Goal: Find specific page/section: Find specific page/section

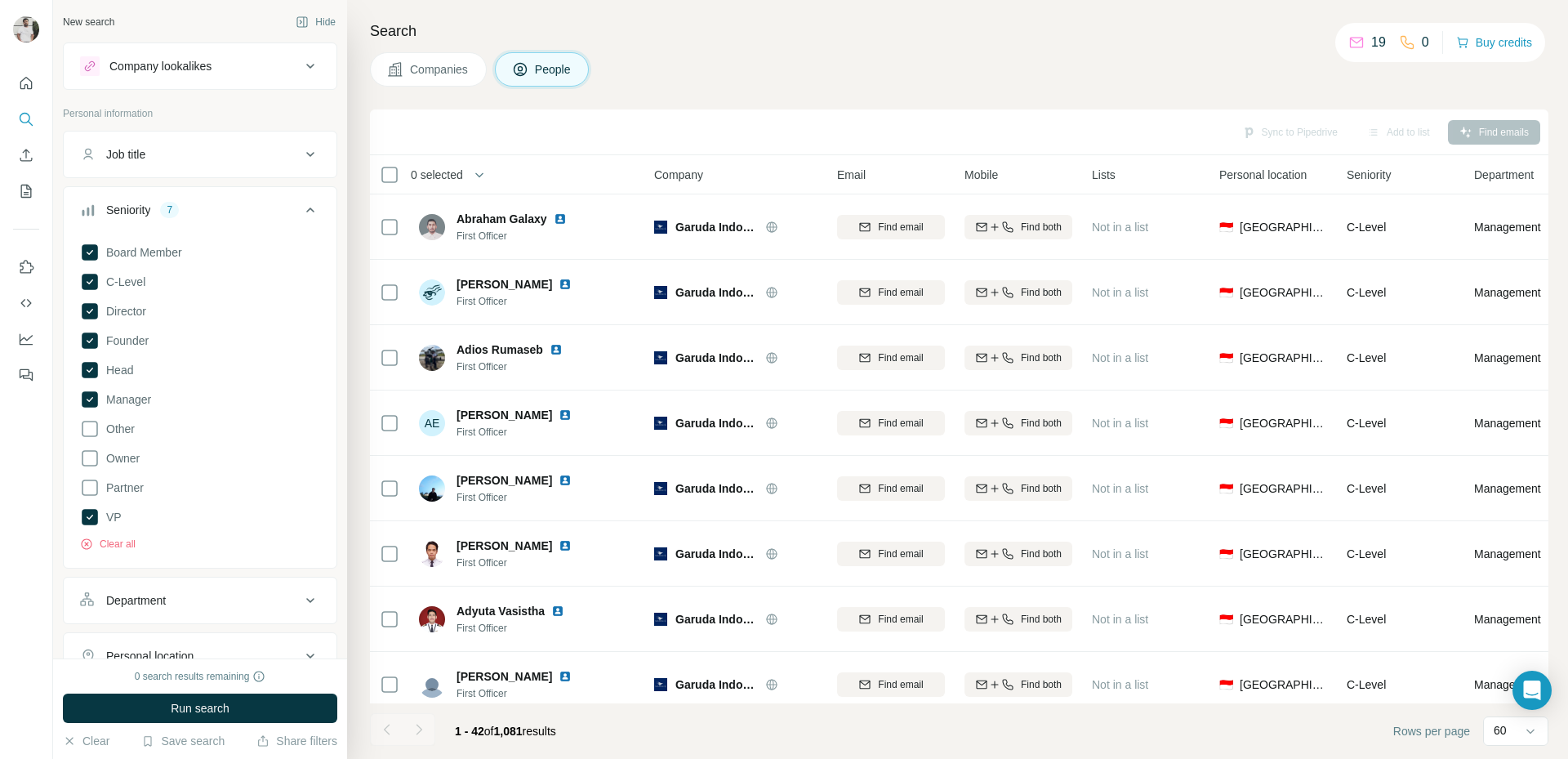
scroll to position [2245, 0]
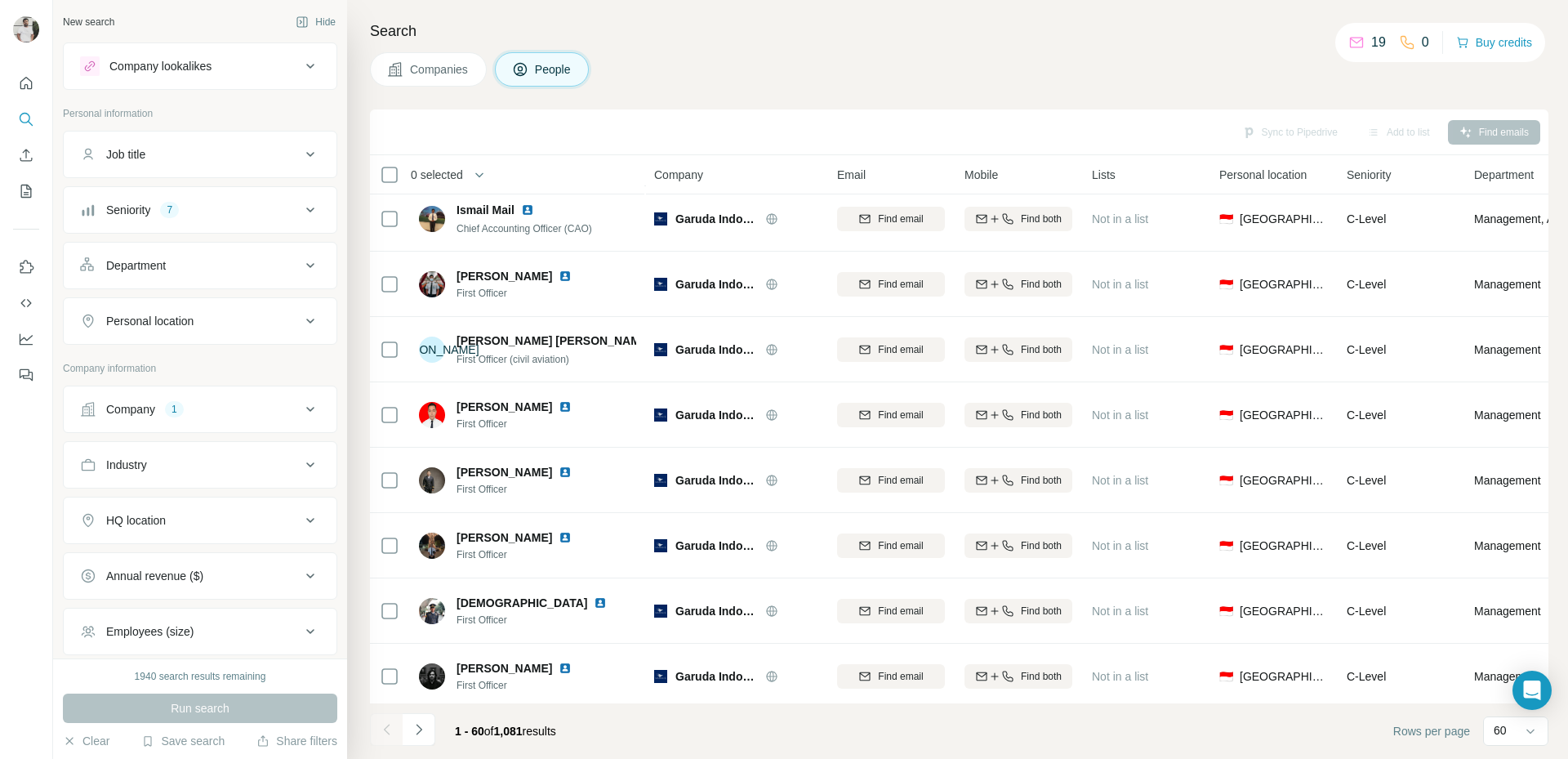
scroll to position [3421, 0]
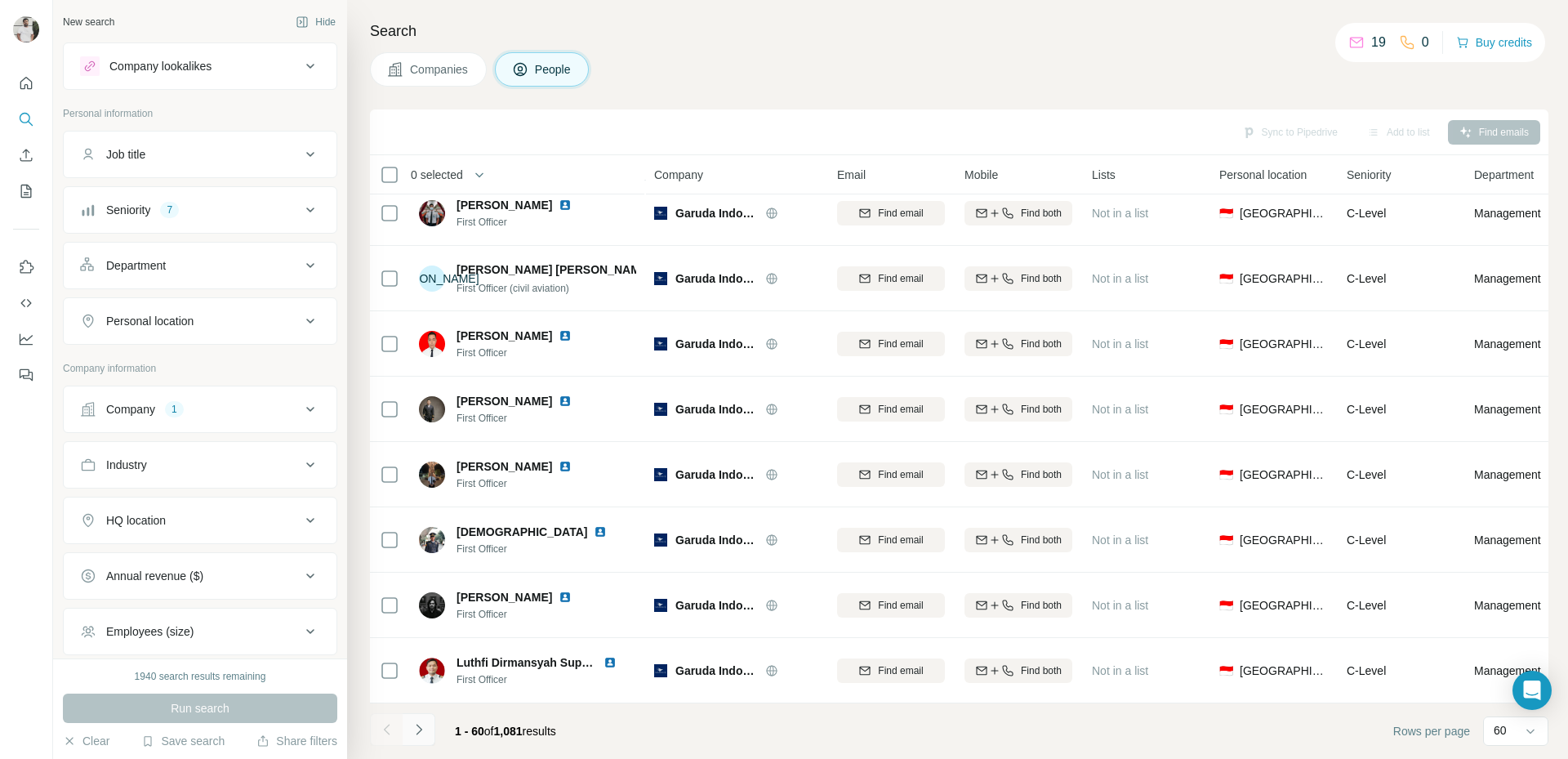
click at [422, 734] on icon "Navigate to next page" at bounding box center [419, 729] width 16 height 16
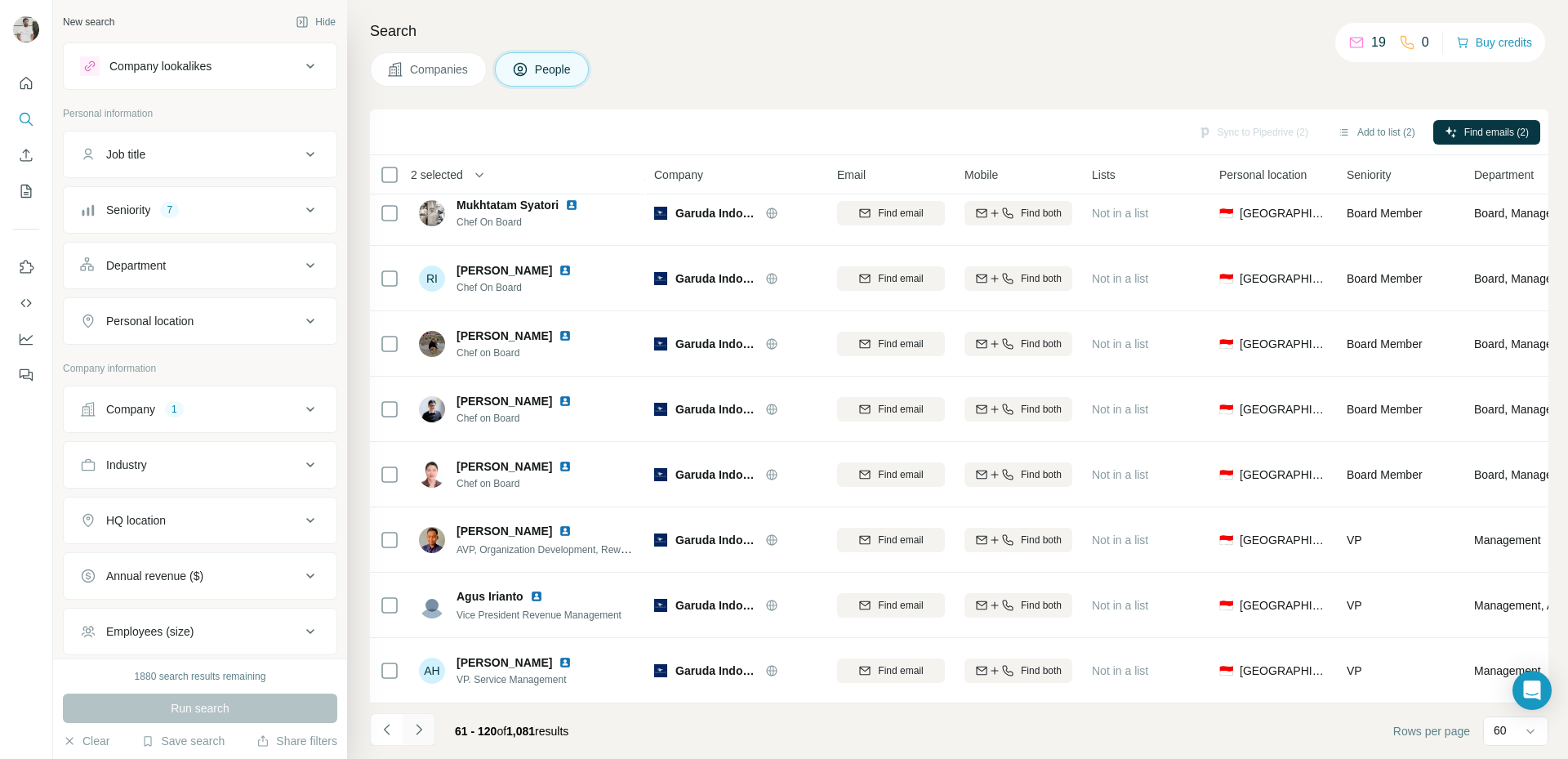
click at [403, 731] on button "Navigate to next page" at bounding box center [419, 729] width 33 height 33
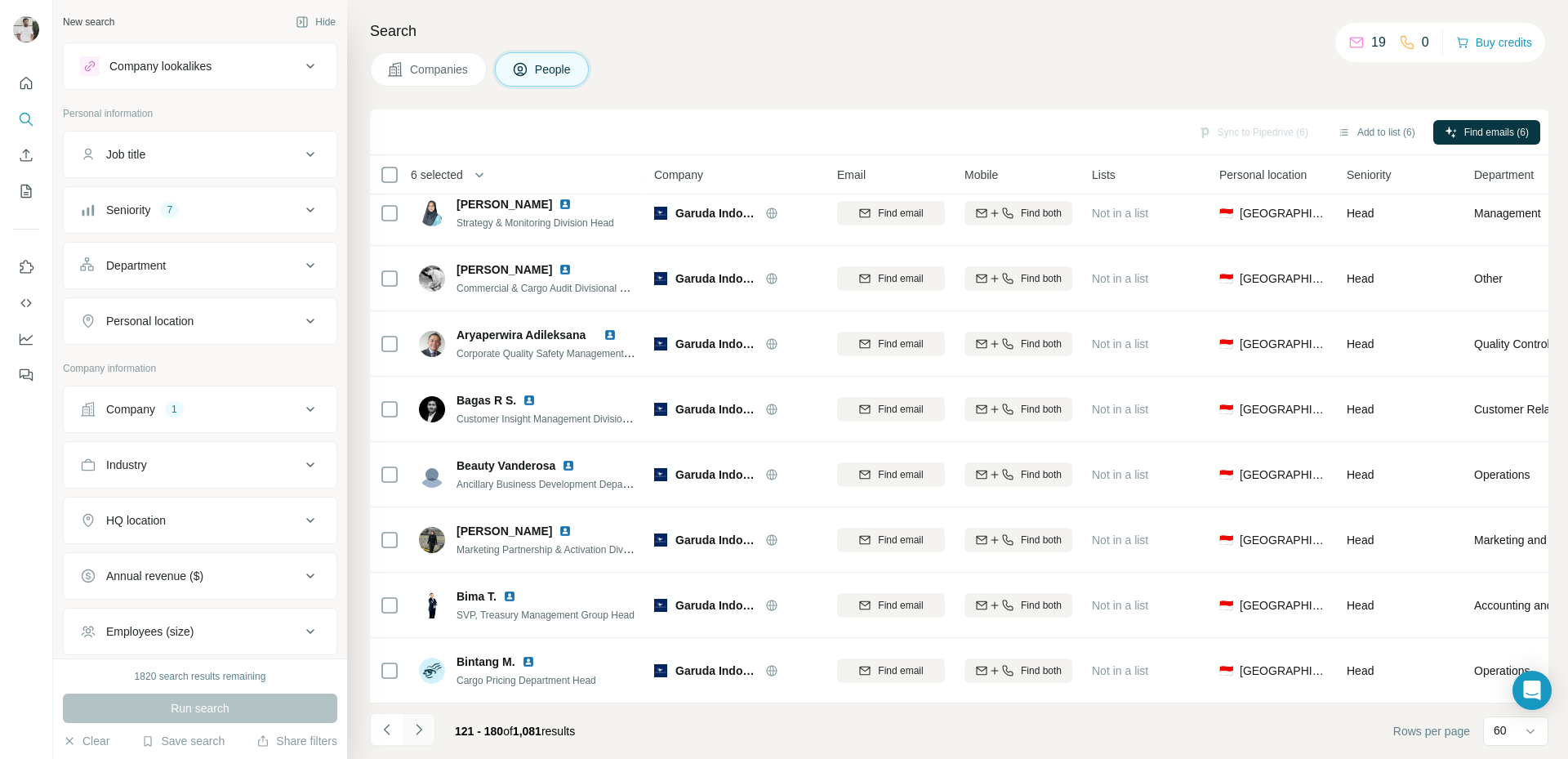
click at [415, 725] on icon "Navigate to next page" at bounding box center [419, 729] width 16 height 16
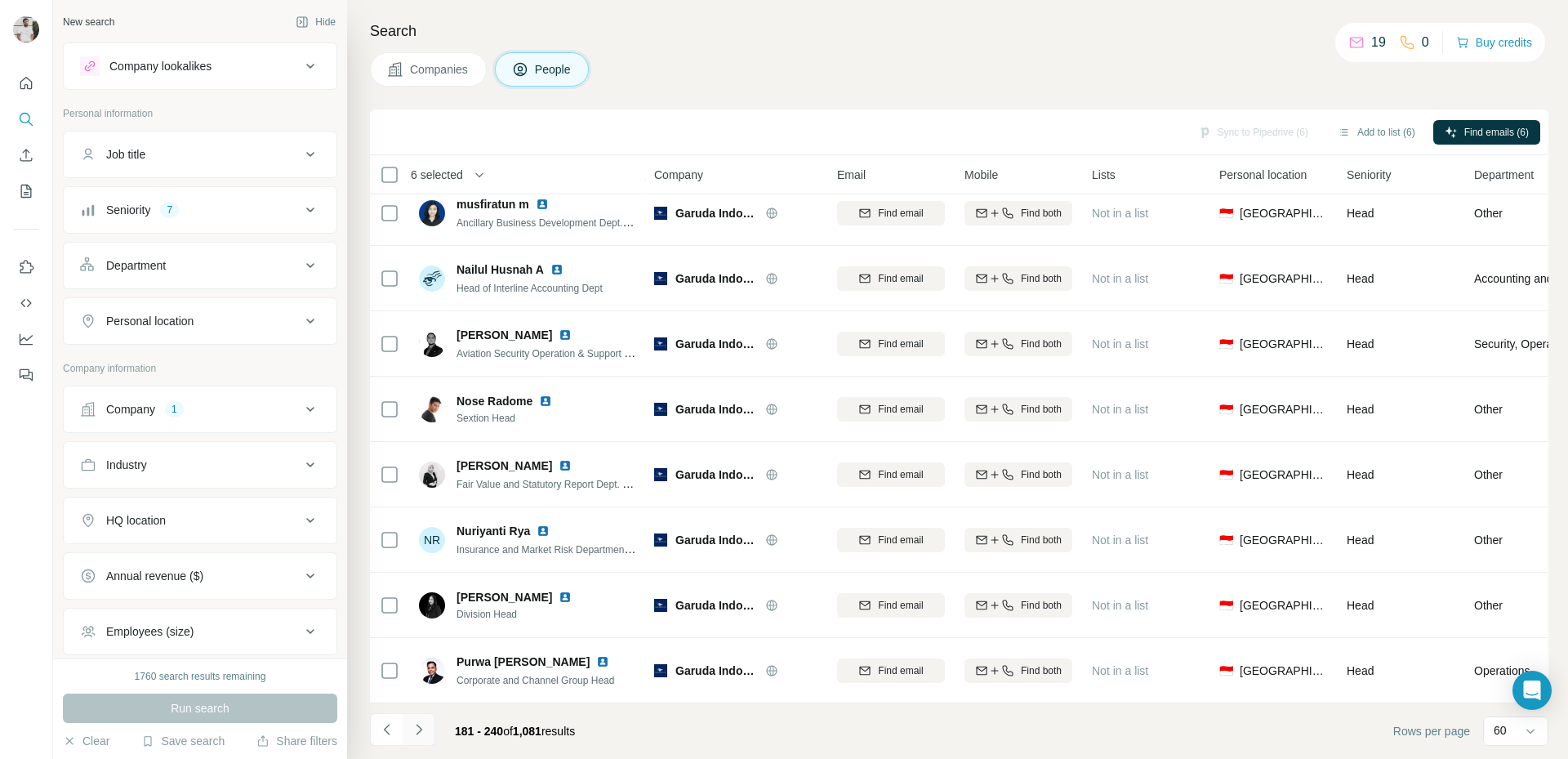
click at [415, 742] on button "Navigate to next page" at bounding box center [419, 729] width 33 height 33
